Goal: Communication & Community: Share content

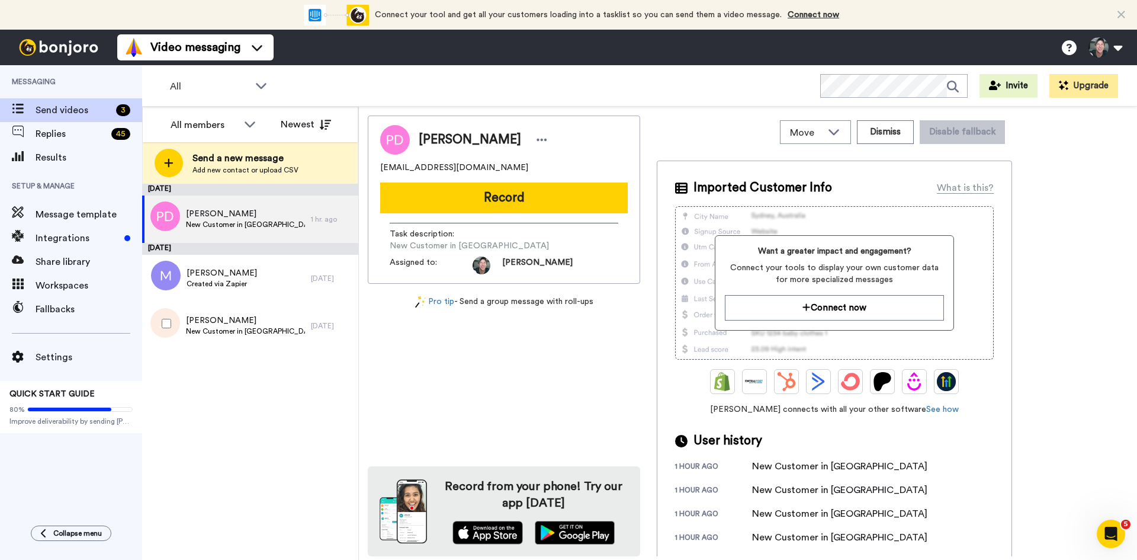
click at [223, 320] on span "[PERSON_NAME]" at bounding box center [245, 320] width 119 height 12
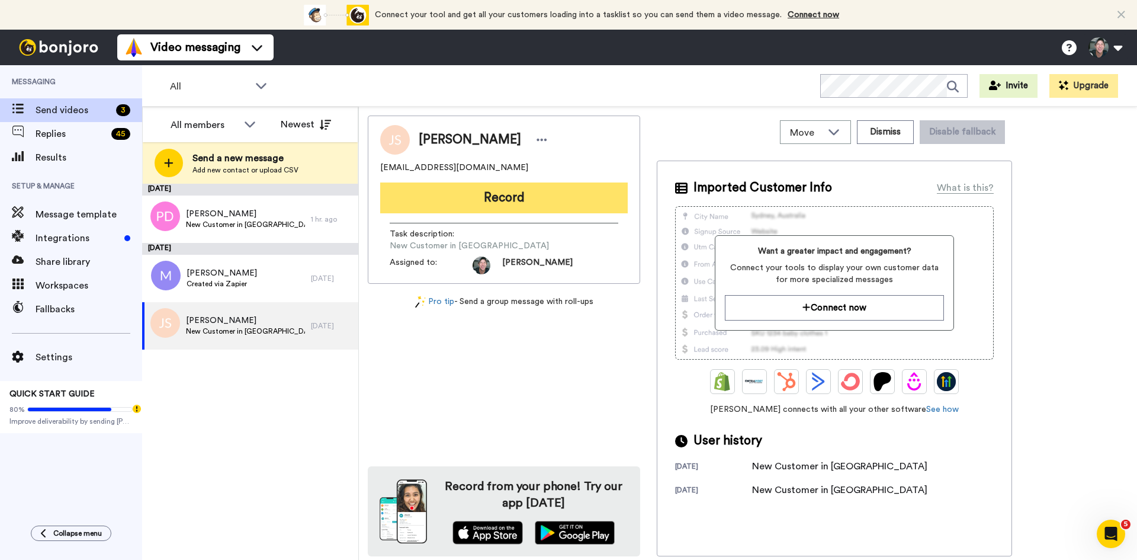
click at [486, 200] on button "Record" at bounding box center [503, 197] width 247 height 31
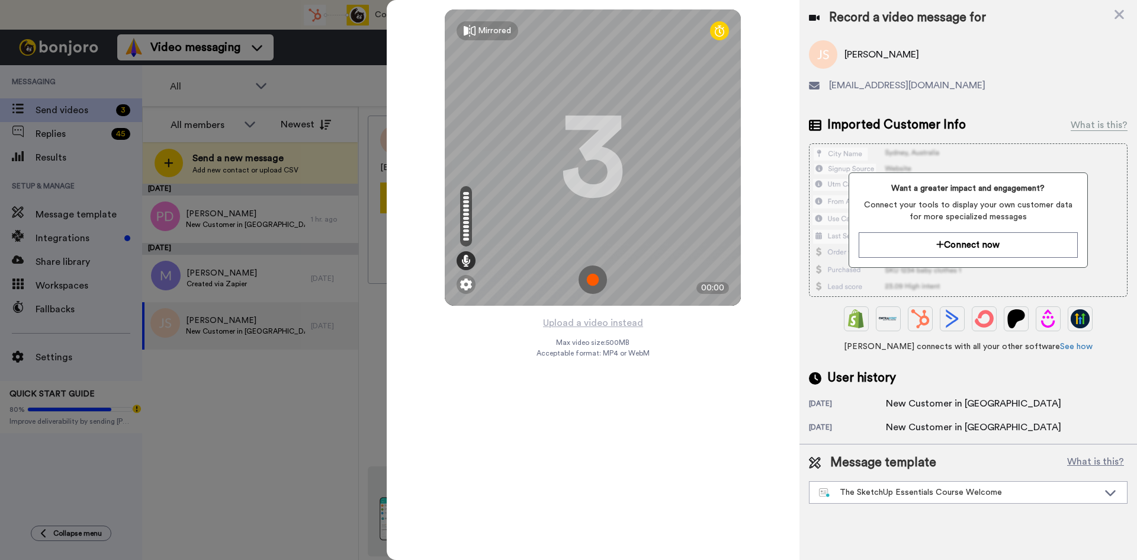
click at [593, 272] on img at bounding box center [592, 279] width 28 height 28
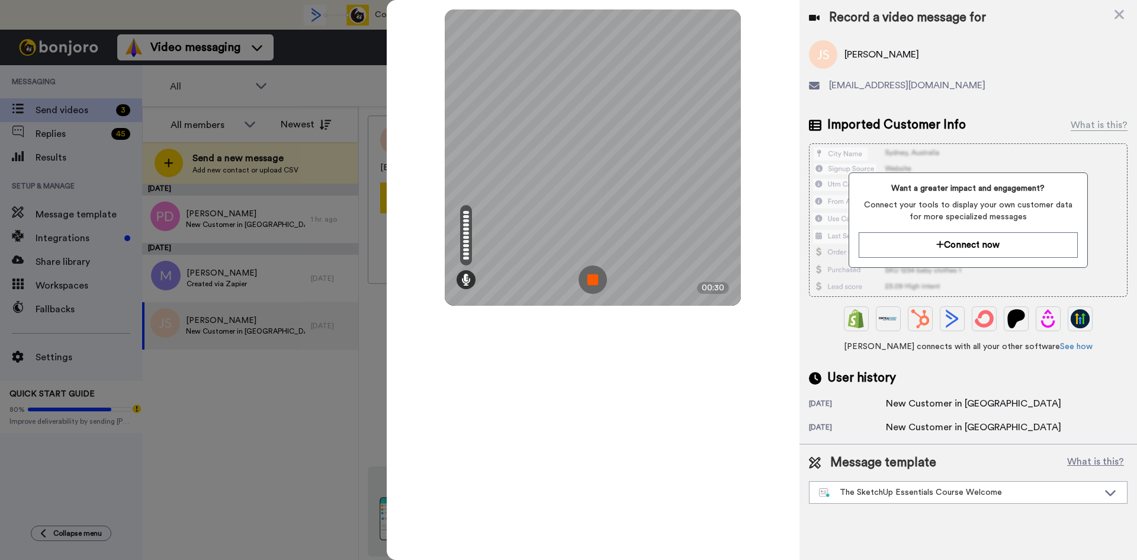
click at [593, 272] on img at bounding box center [592, 279] width 28 height 28
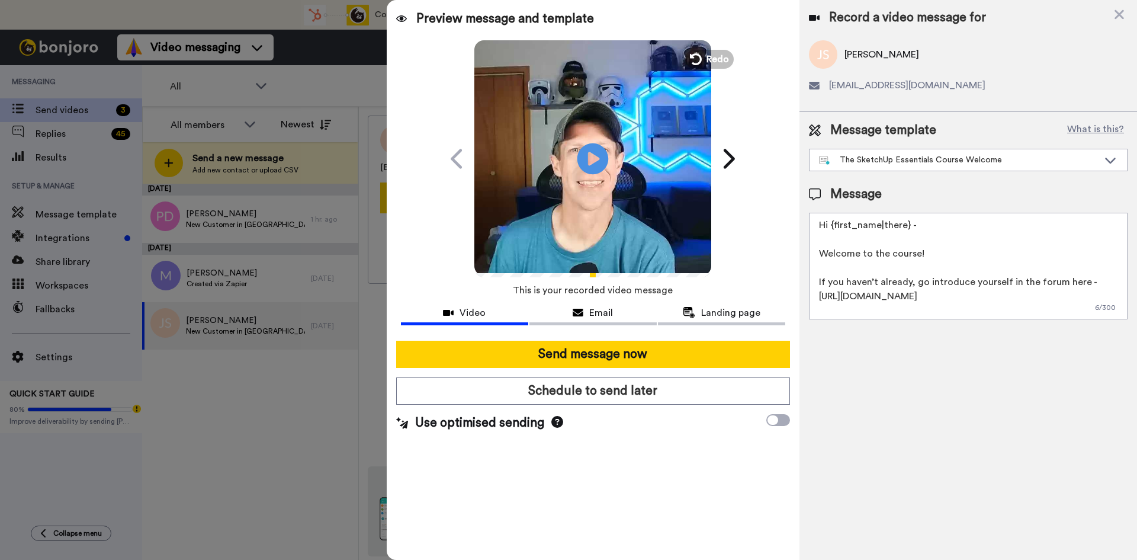
click at [600, 161] on icon at bounding box center [592, 158] width 31 height 31
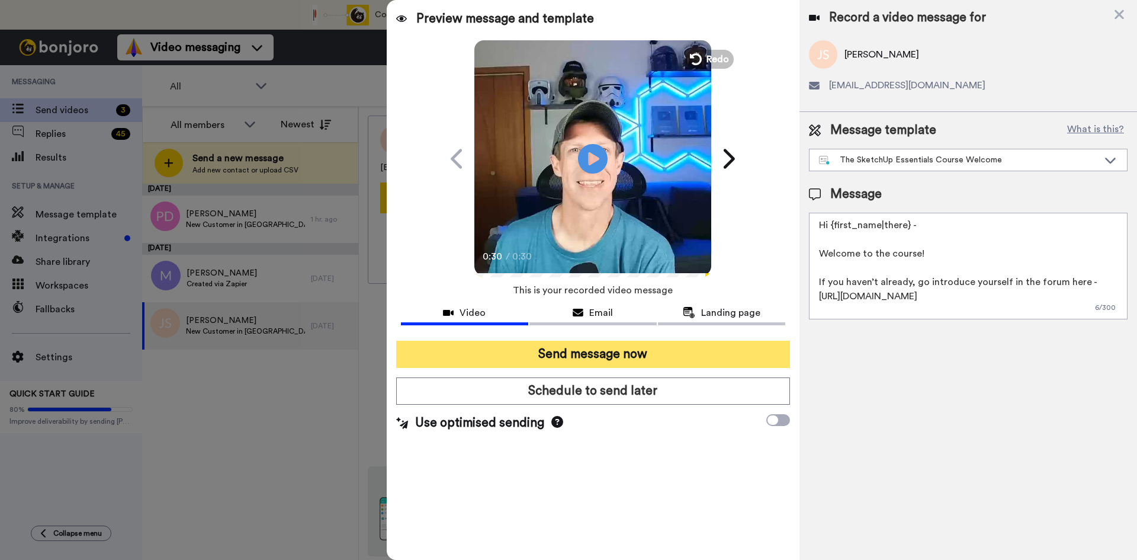
click at [619, 359] on button "Send message now" at bounding box center [593, 353] width 394 height 27
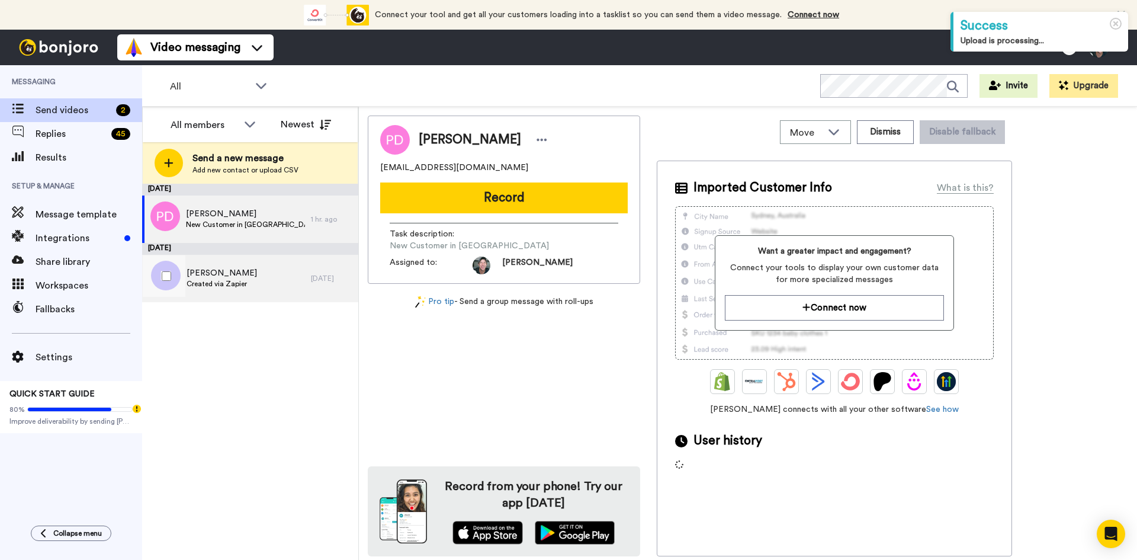
click at [203, 279] on span "Created via Zapier" at bounding box center [222, 283] width 70 height 9
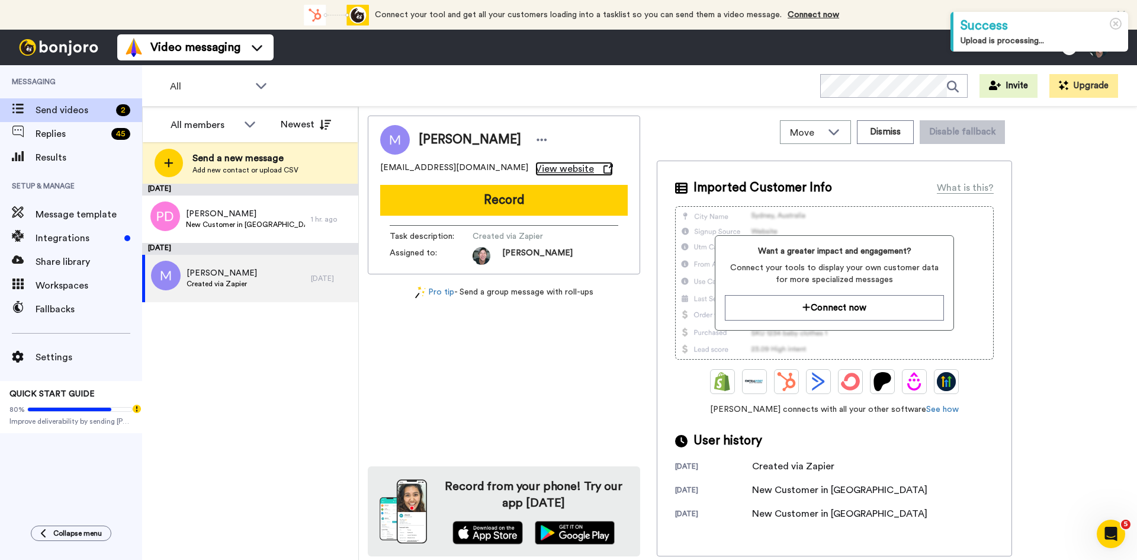
click at [535, 167] on span "View website" at bounding box center [564, 169] width 59 height 14
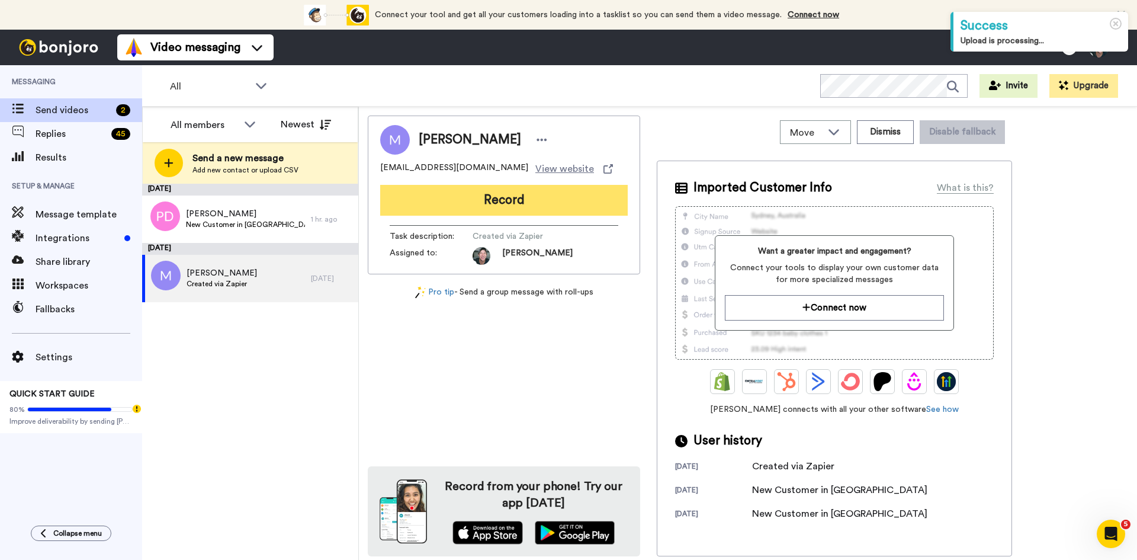
click at [500, 195] on button "Record" at bounding box center [503, 200] width 247 height 31
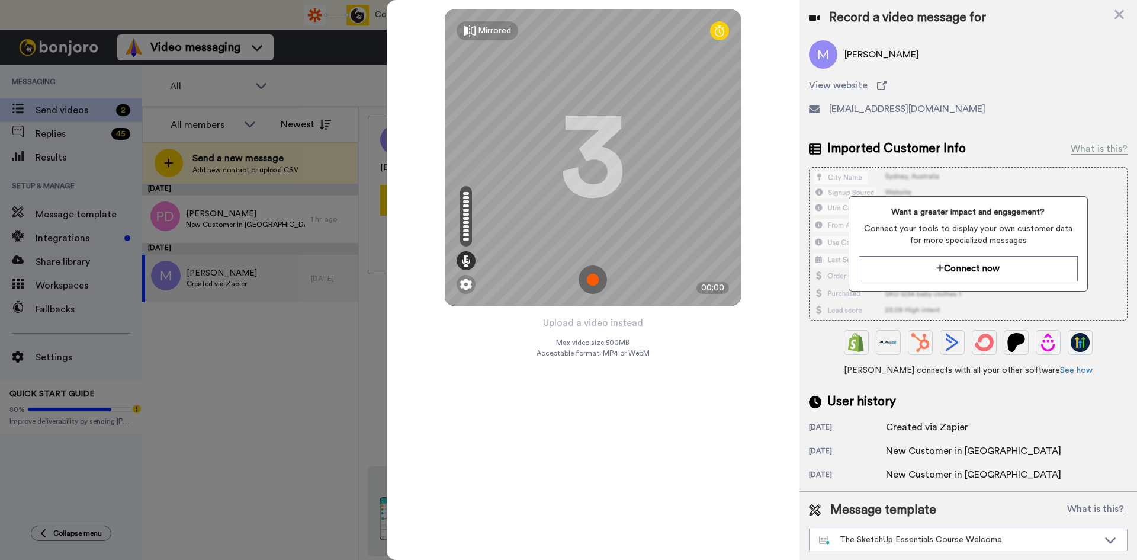
click at [591, 277] on img at bounding box center [592, 279] width 28 height 28
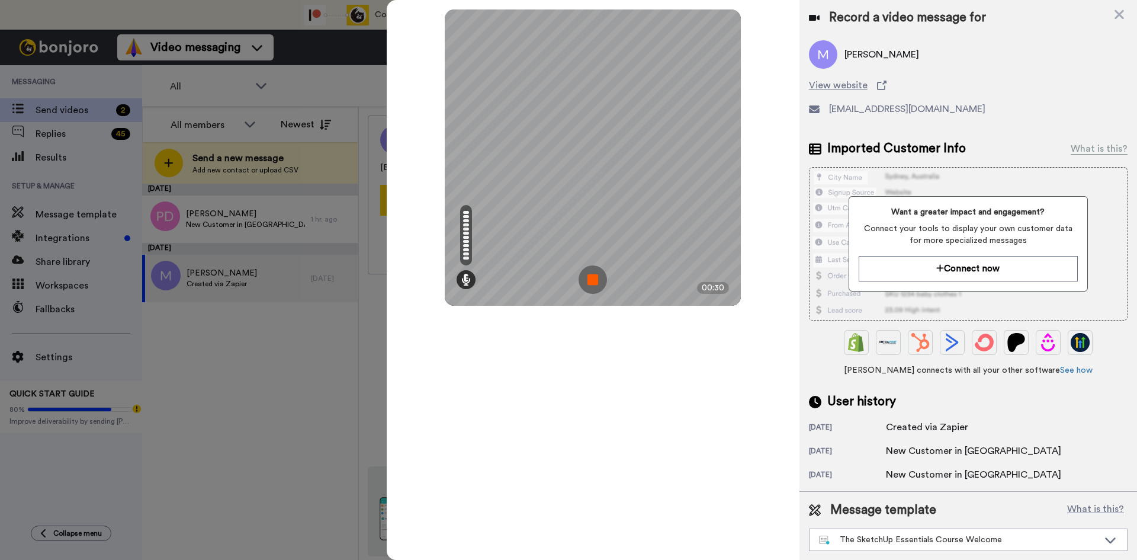
click at [591, 277] on img at bounding box center [592, 279] width 28 height 28
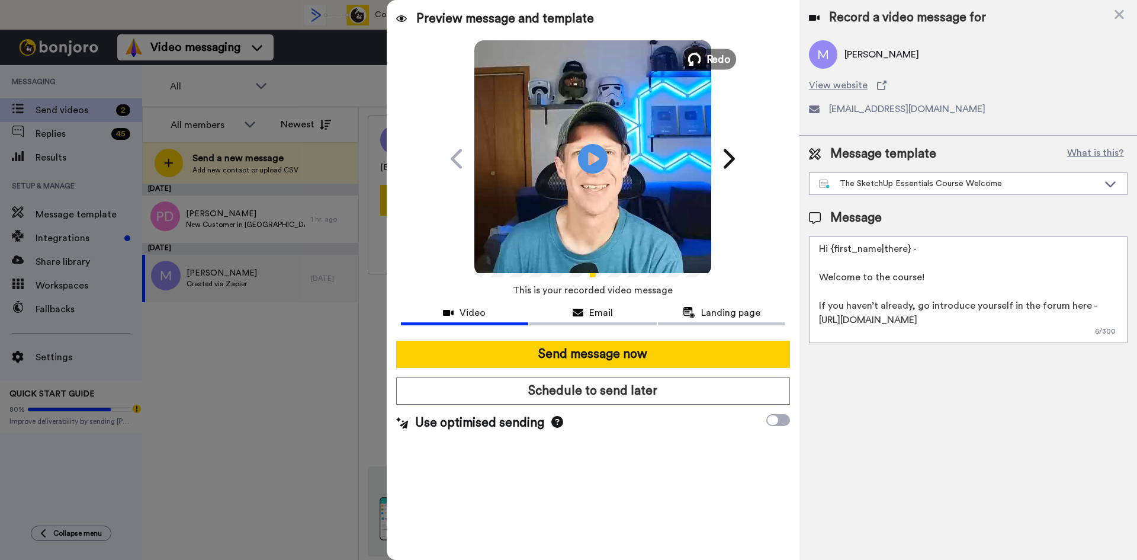
click at [710, 54] on span "Redo" at bounding box center [718, 58] width 25 height 15
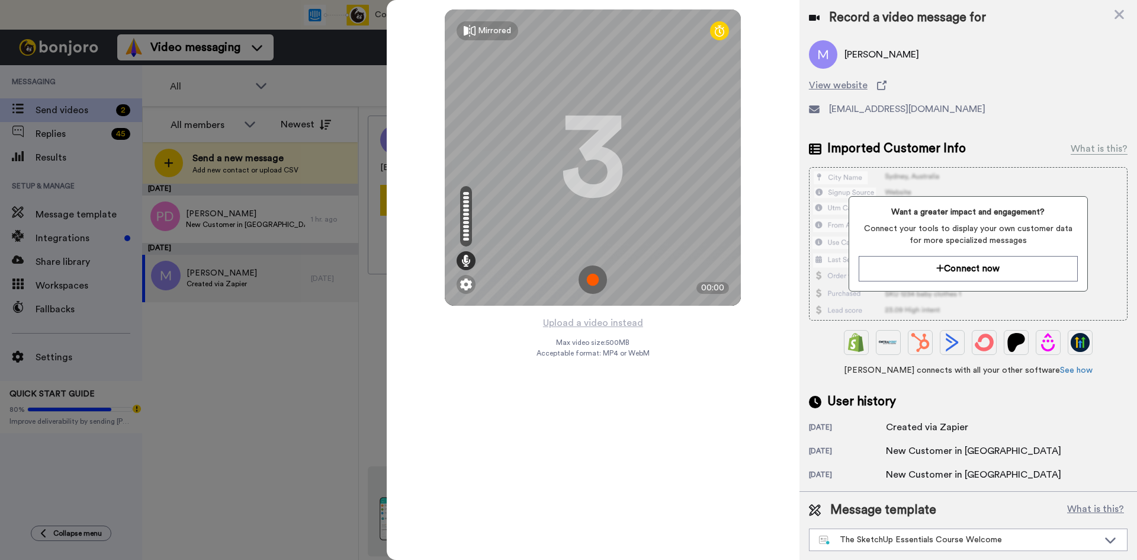
click at [590, 283] on img at bounding box center [592, 279] width 28 height 28
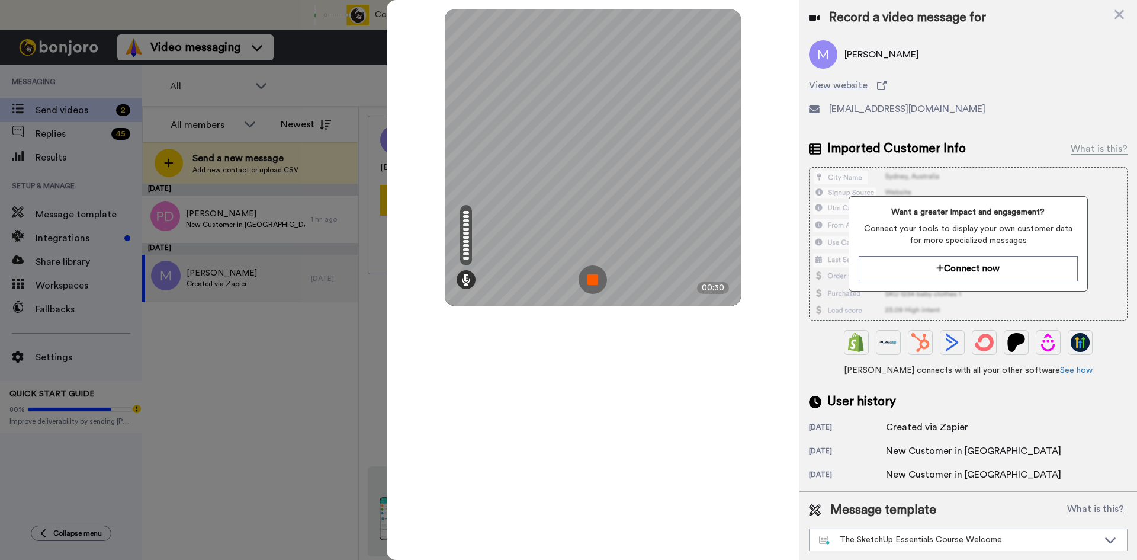
click at [590, 283] on img at bounding box center [592, 279] width 28 height 28
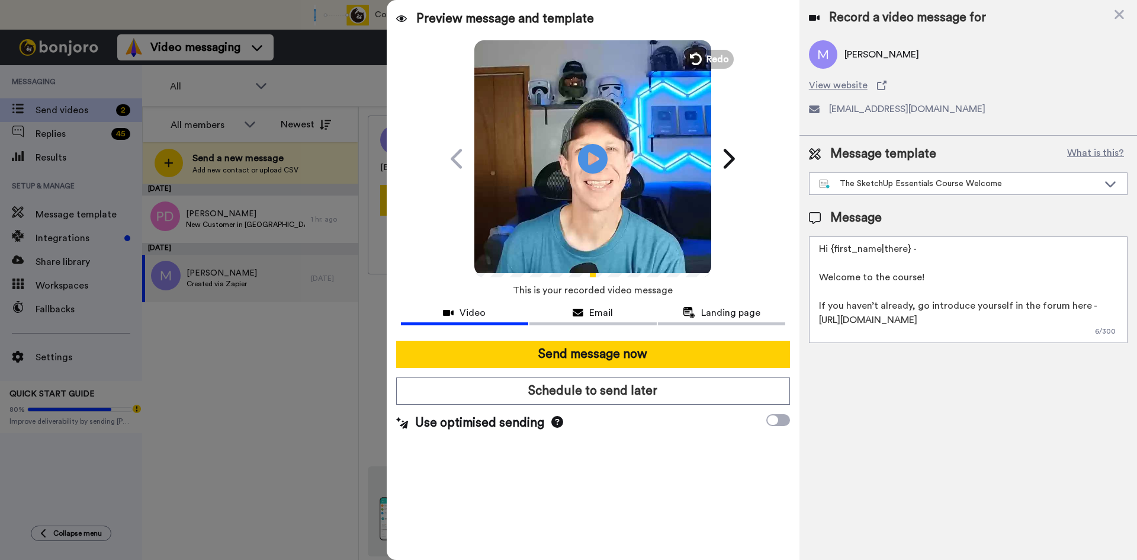
click at [605, 237] on video at bounding box center [592, 156] width 237 height 237
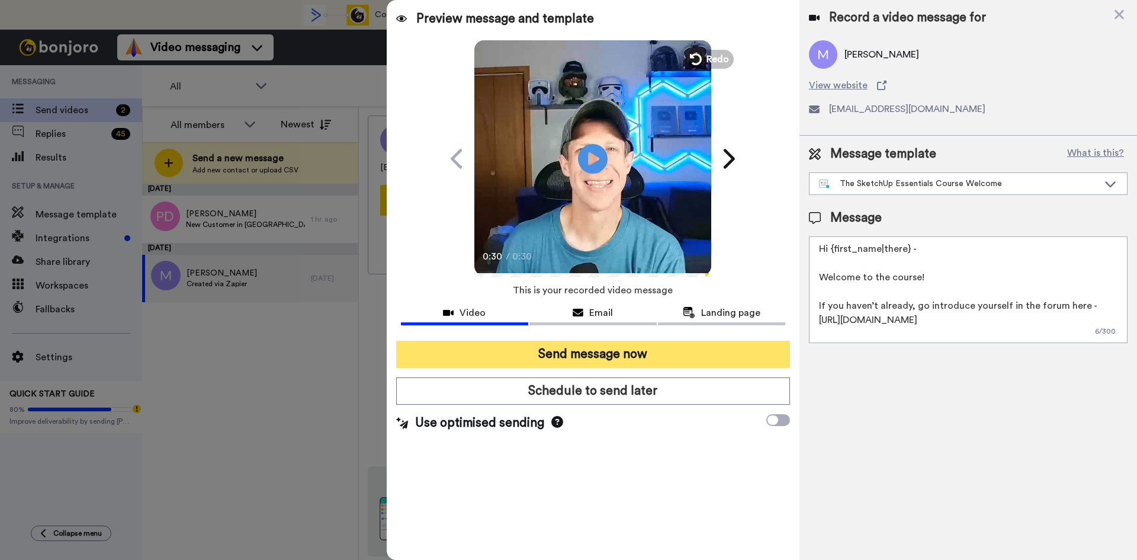
click at [613, 349] on button "Send message now" at bounding box center [593, 353] width 394 height 27
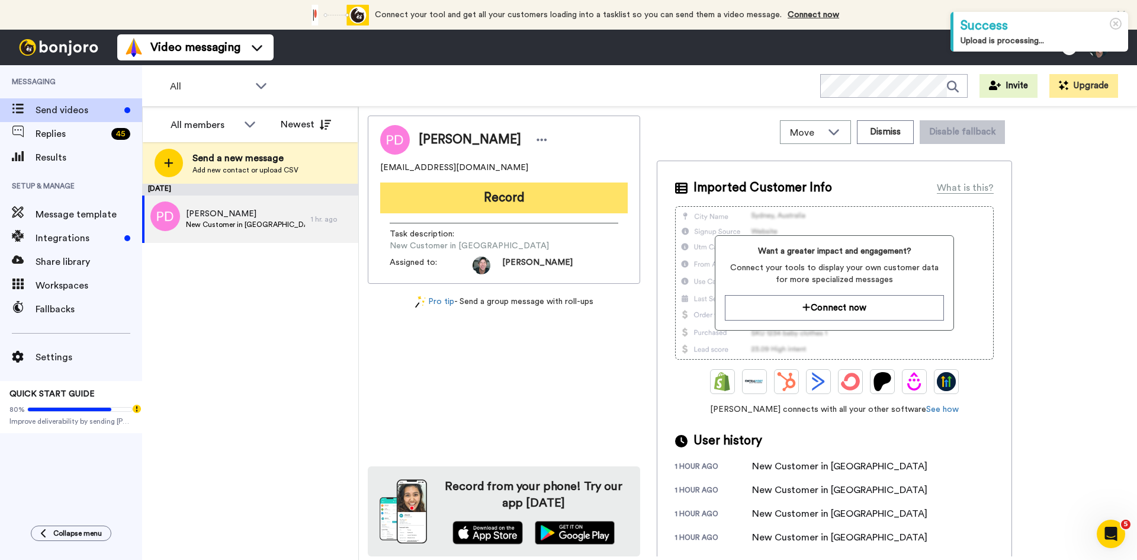
click at [520, 200] on button "Record" at bounding box center [503, 197] width 247 height 31
